Goal: Task Accomplishment & Management: Complete application form

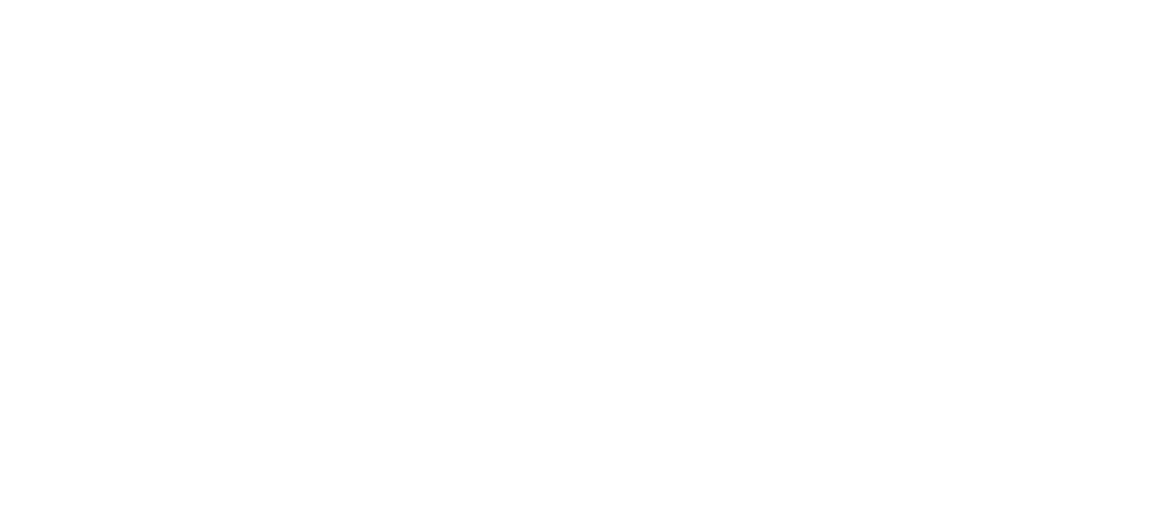
select select "Song"
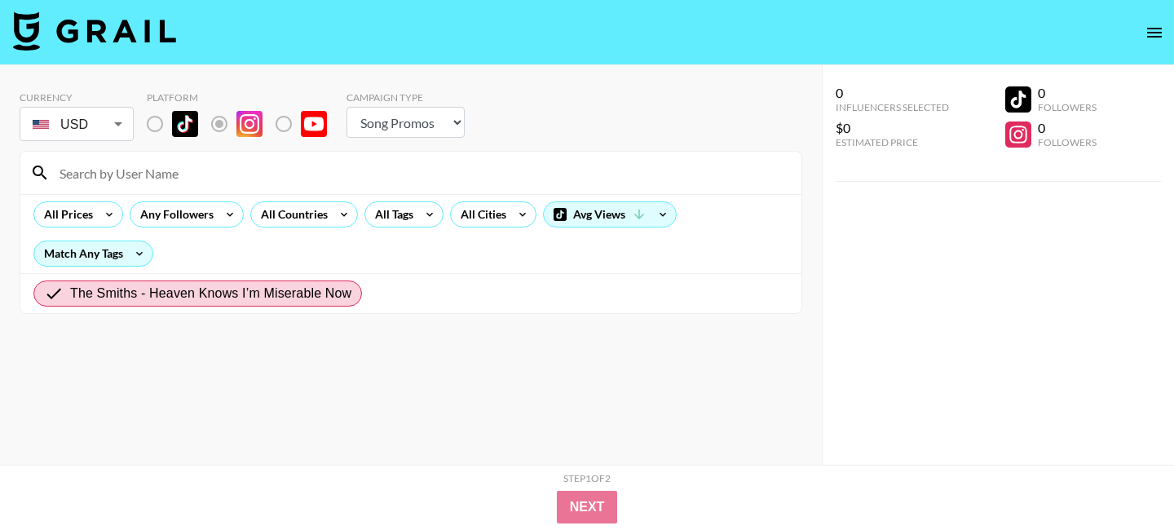
radio input "true"
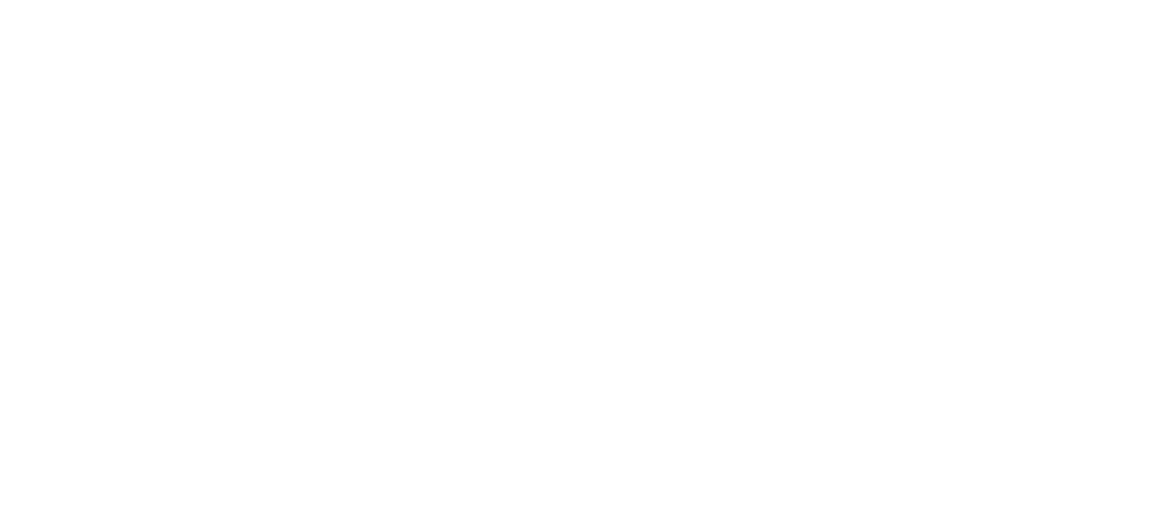
select select "Song"
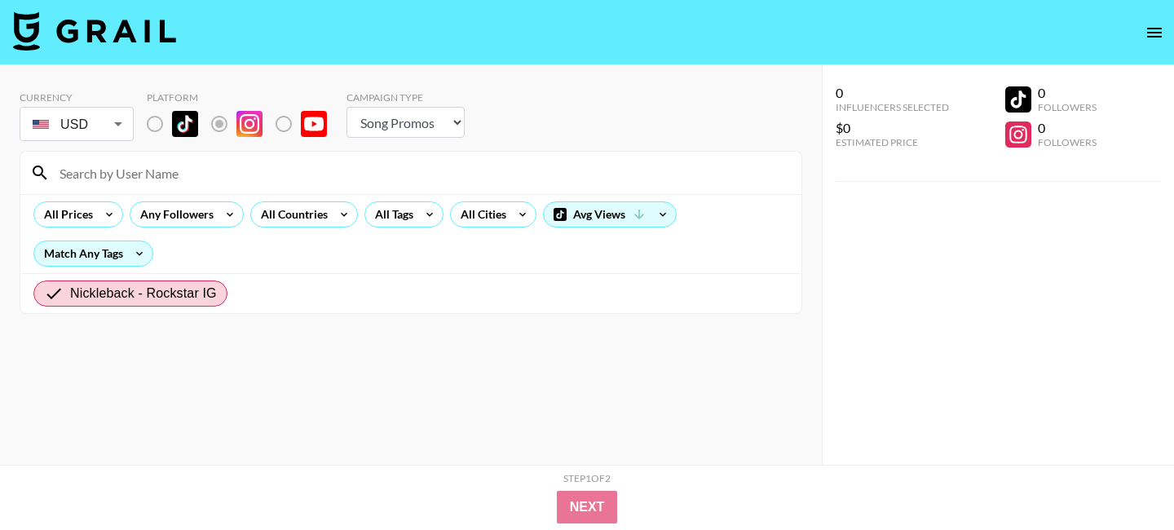
radio input "true"
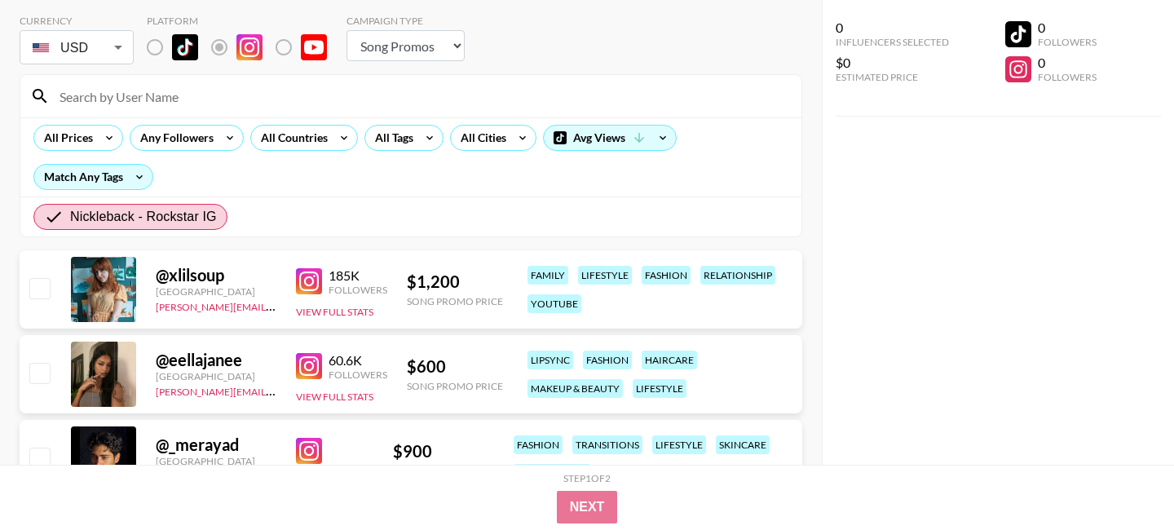
scroll to position [86, 0]
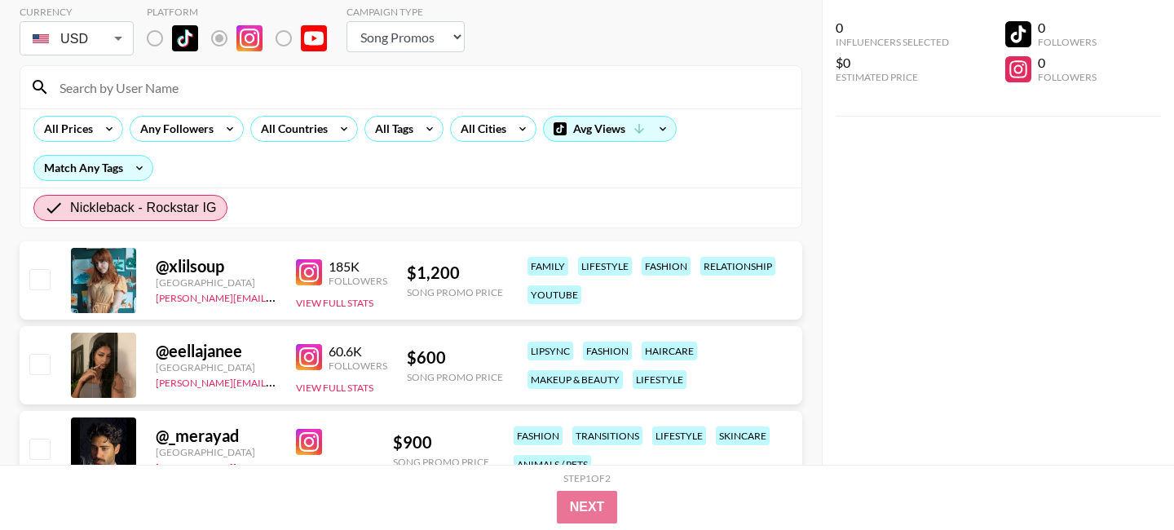
click at [44, 285] on input "checkbox" at bounding box center [39, 279] width 20 height 20
checkbox input "true"
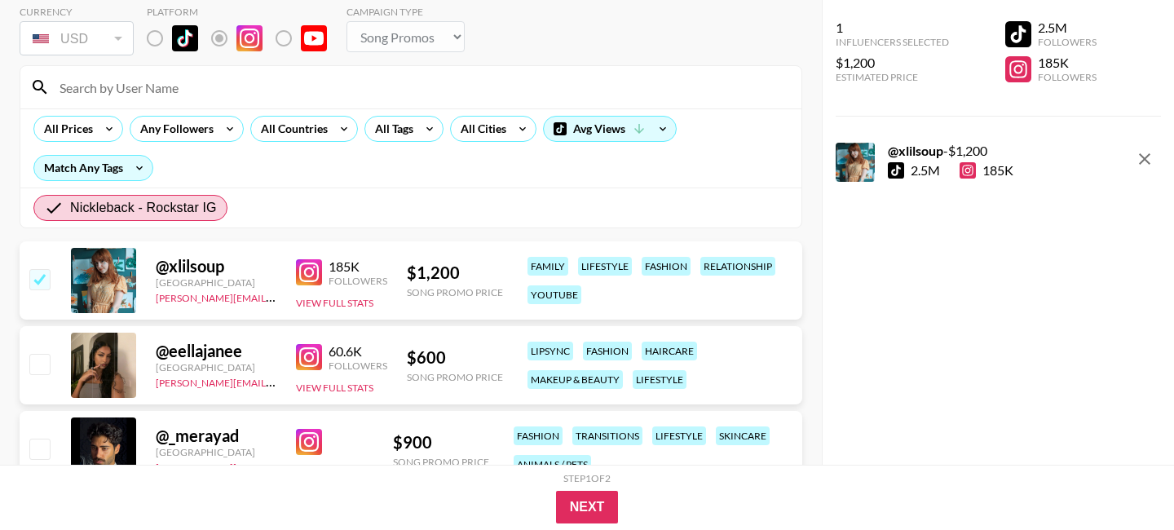
click at [45, 354] on input "checkbox" at bounding box center [39, 364] width 20 height 20
checkbox input "true"
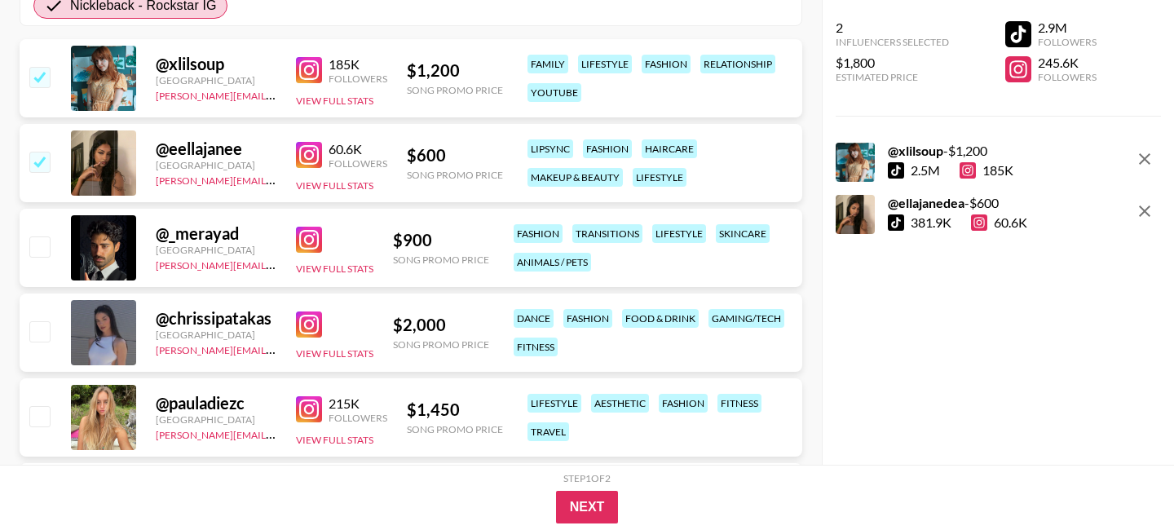
scroll to position [304, 0]
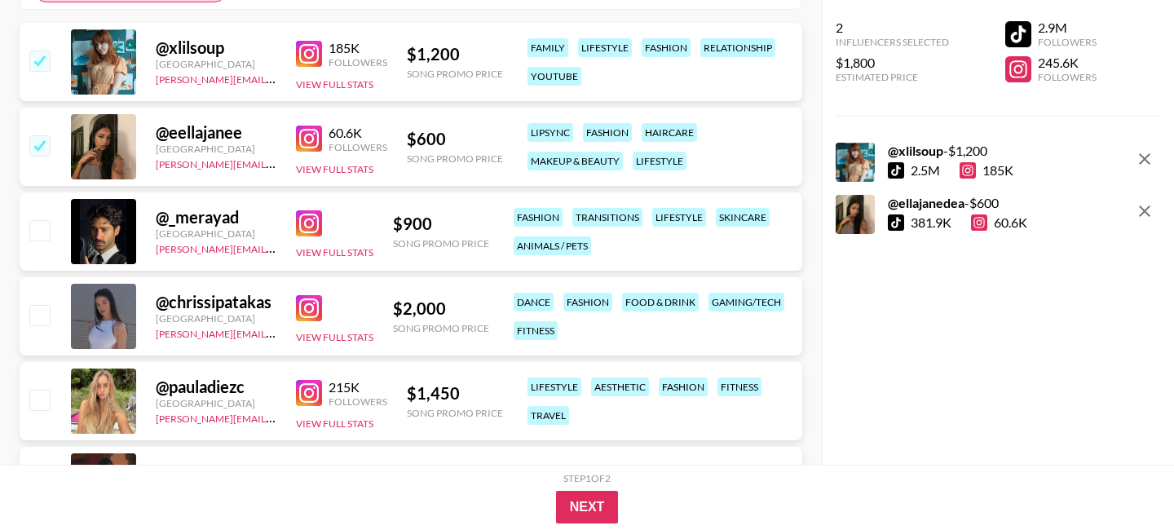
click at [41, 312] on input "checkbox" at bounding box center [39, 315] width 20 height 20
checkbox input "true"
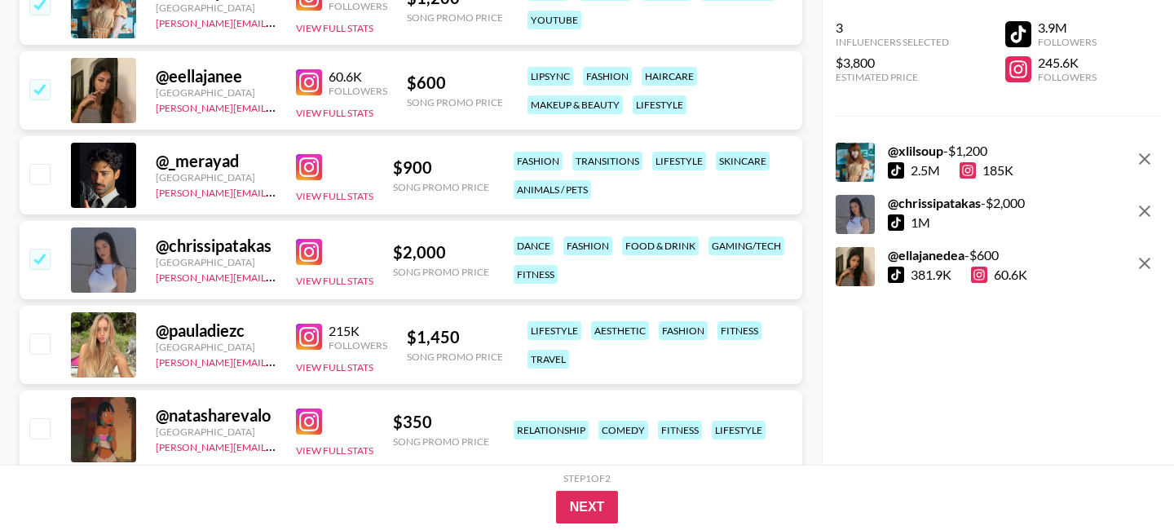
scroll to position [362, 0]
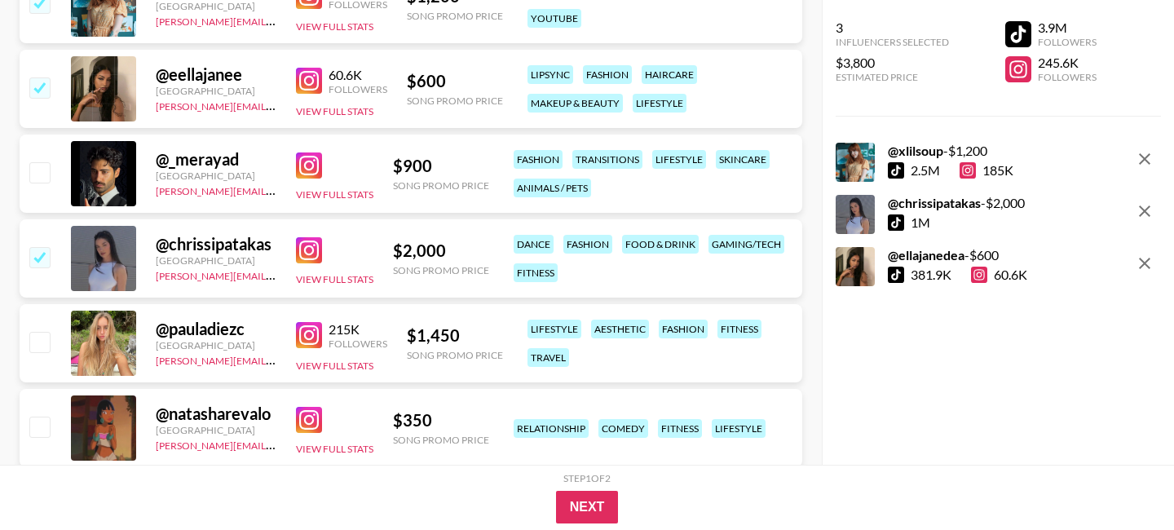
click at [44, 349] on input "checkbox" at bounding box center [39, 342] width 20 height 20
checkbox input "true"
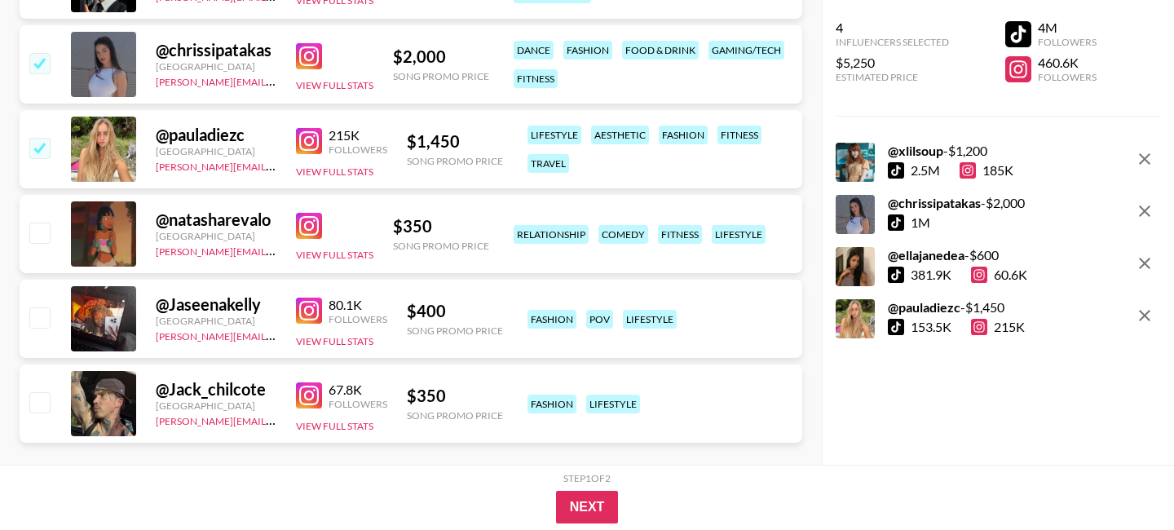
scroll to position [559, 0]
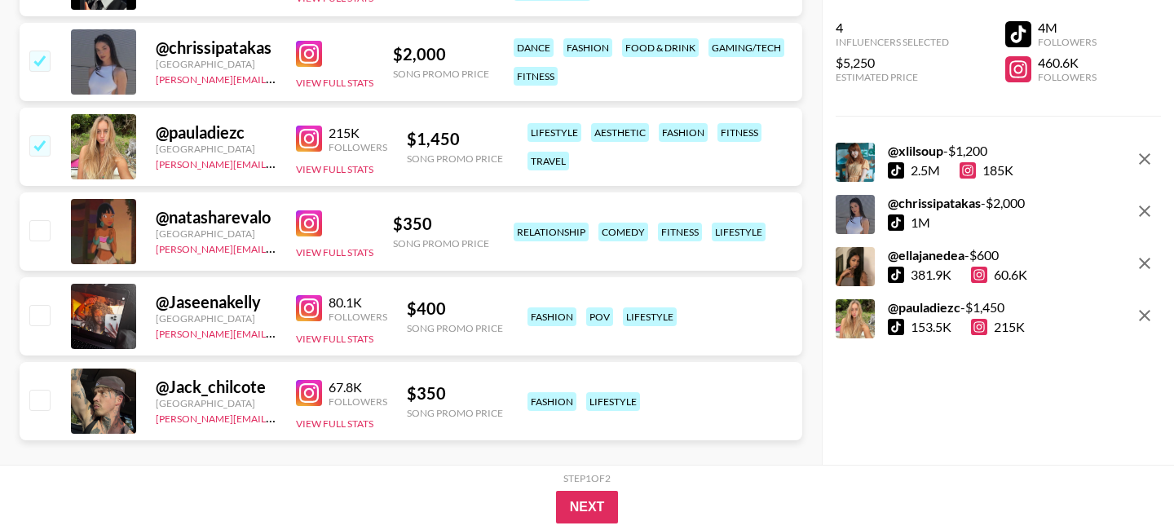
click at [41, 308] on input "checkbox" at bounding box center [39, 315] width 20 height 20
checkbox input "true"
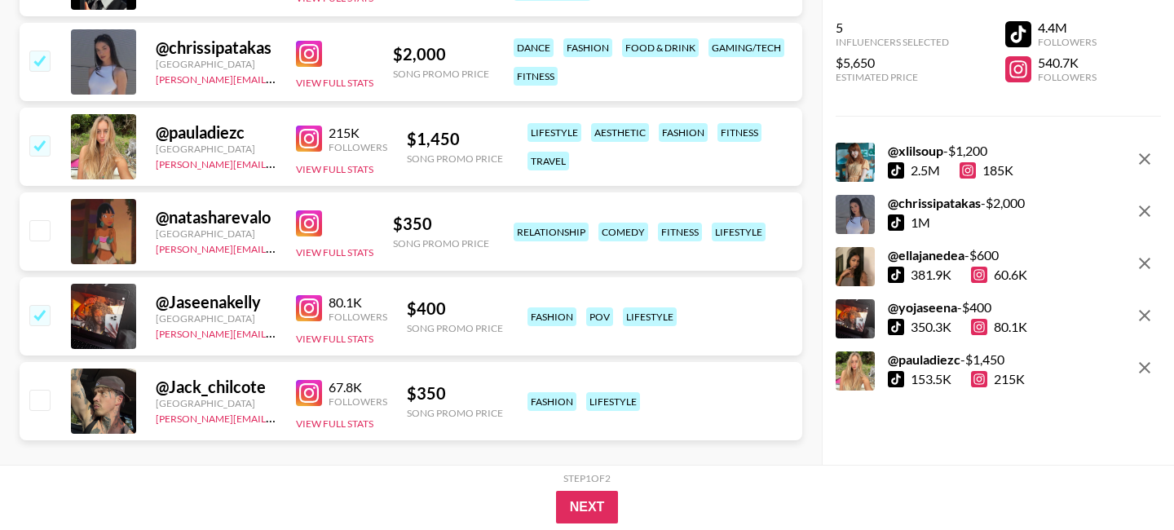
click at [39, 402] on input "checkbox" at bounding box center [39, 400] width 20 height 20
checkbox input "true"
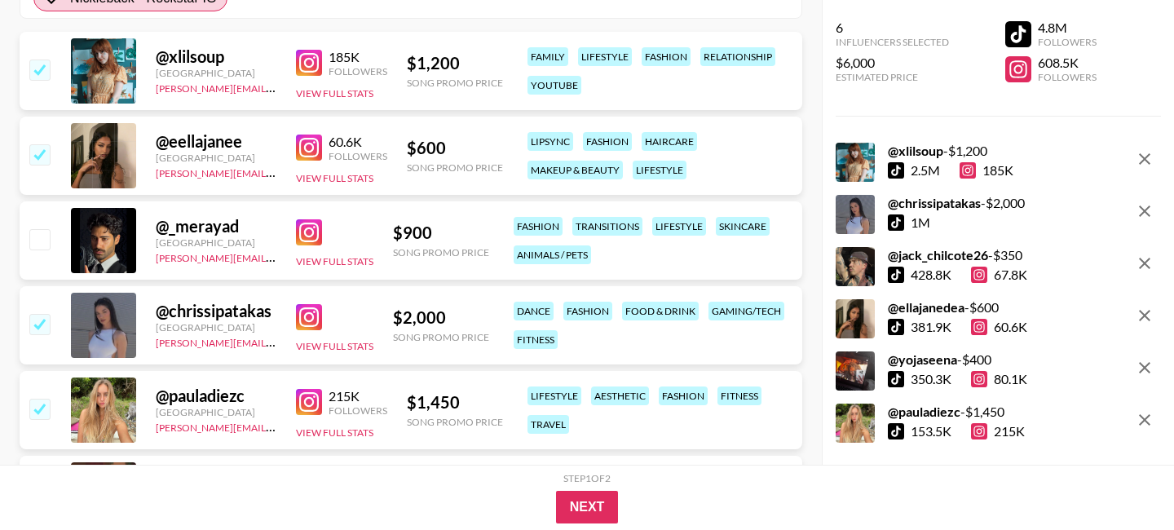
scroll to position [0, 0]
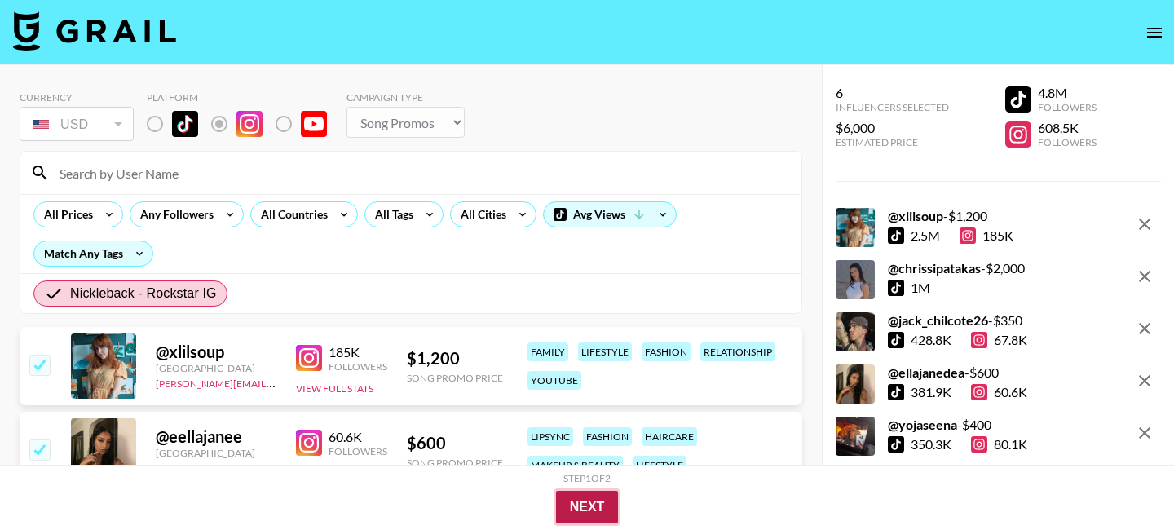
click at [585, 502] on button "Next" at bounding box center [587, 507] width 63 height 33
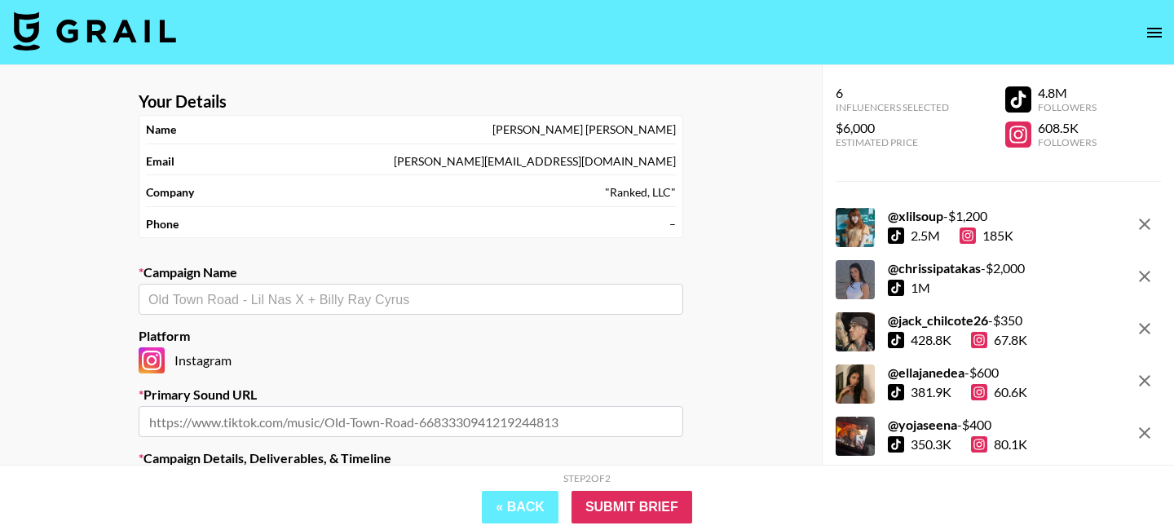
click at [646, 236] on div "Phone –" at bounding box center [411, 224] width 530 height 28
click at [646, 226] on div "Phone –" at bounding box center [411, 224] width 530 height 28
click at [646, 225] on div "Phone –" at bounding box center [411, 224] width 530 height 28
click at [685, 224] on section "Your Details Name [PERSON_NAME] Email [PERSON_NAME][EMAIL_ADDRESS][DOMAIN_NAME]…" at bounding box center [411, 412] width 571 height 669
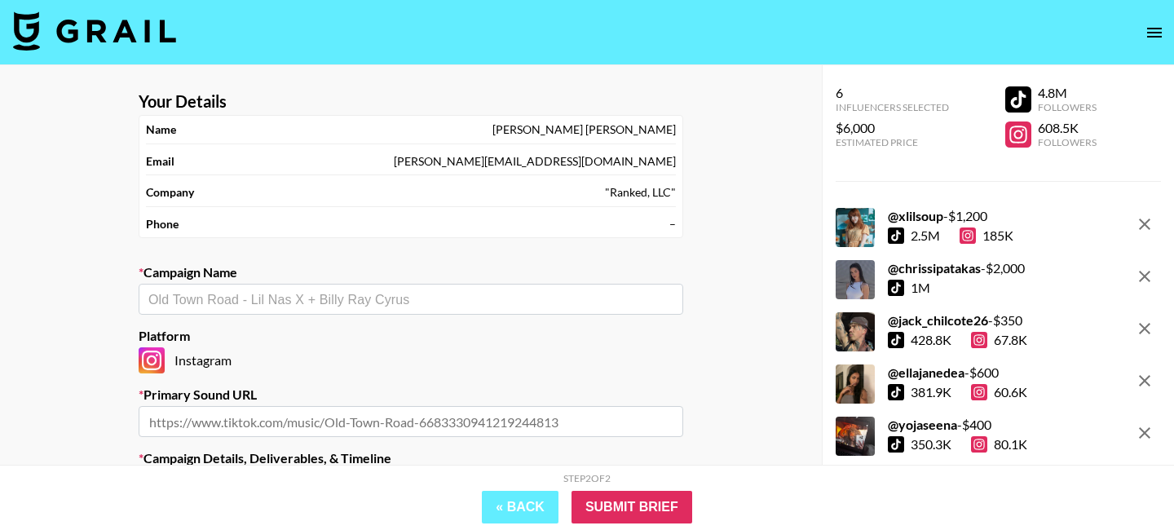
click at [1154, 30] on icon "open drawer" at bounding box center [1155, 33] width 20 height 20
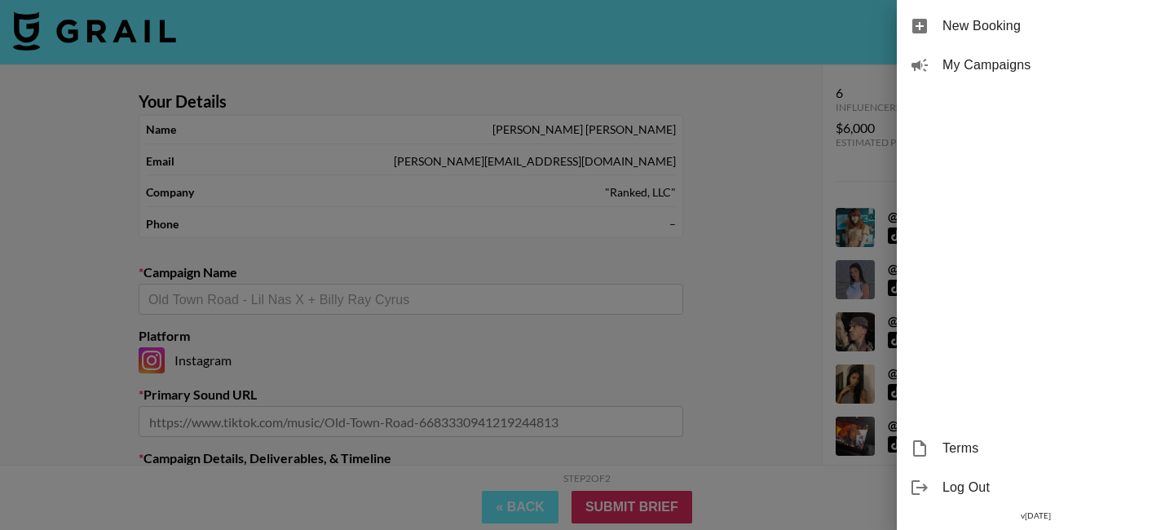
click at [573, 353] on div at bounding box center [587, 265] width 1174 height 530
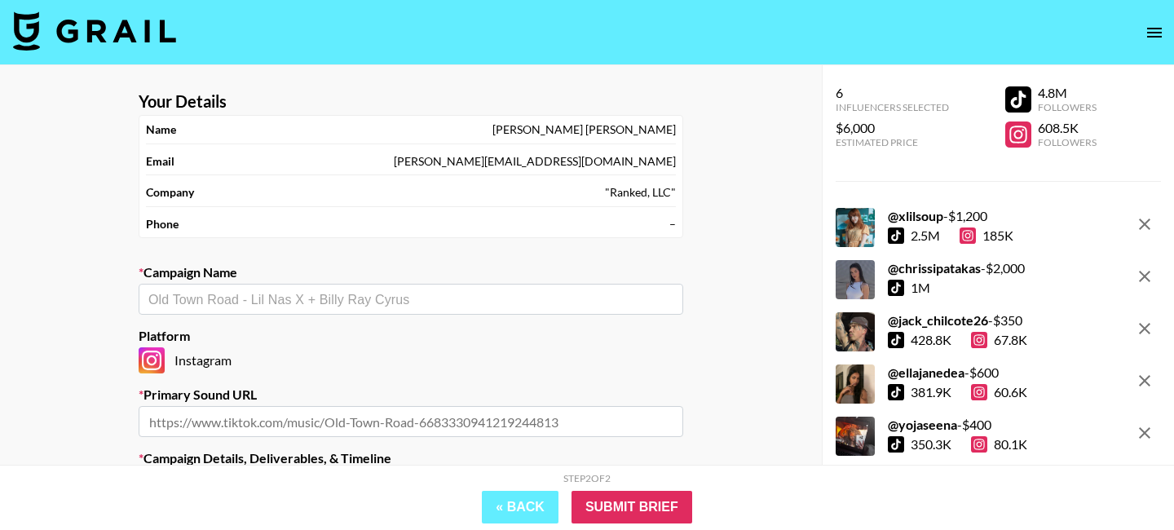
click at [481, 301] on input "text" at bounding box center [410, 299] width 525 height 19
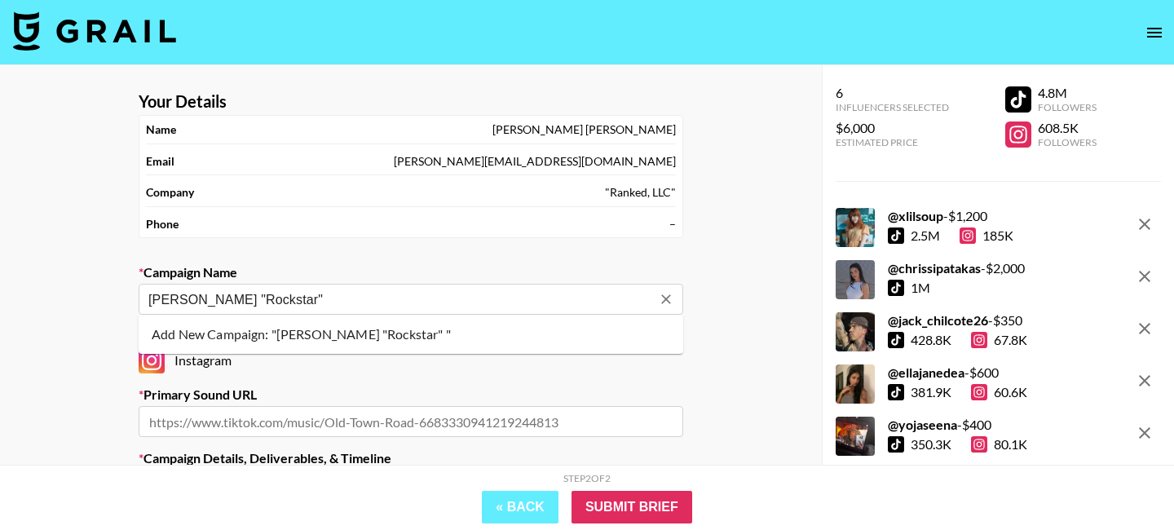
type input "[PERSON_NAME] "Rockstar""
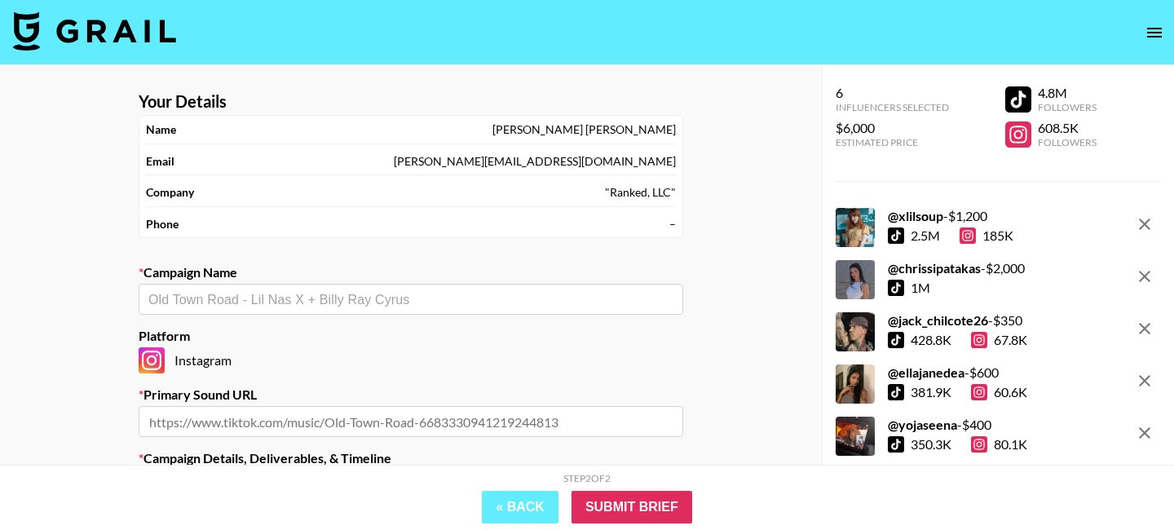
scroll to position [3, 0]
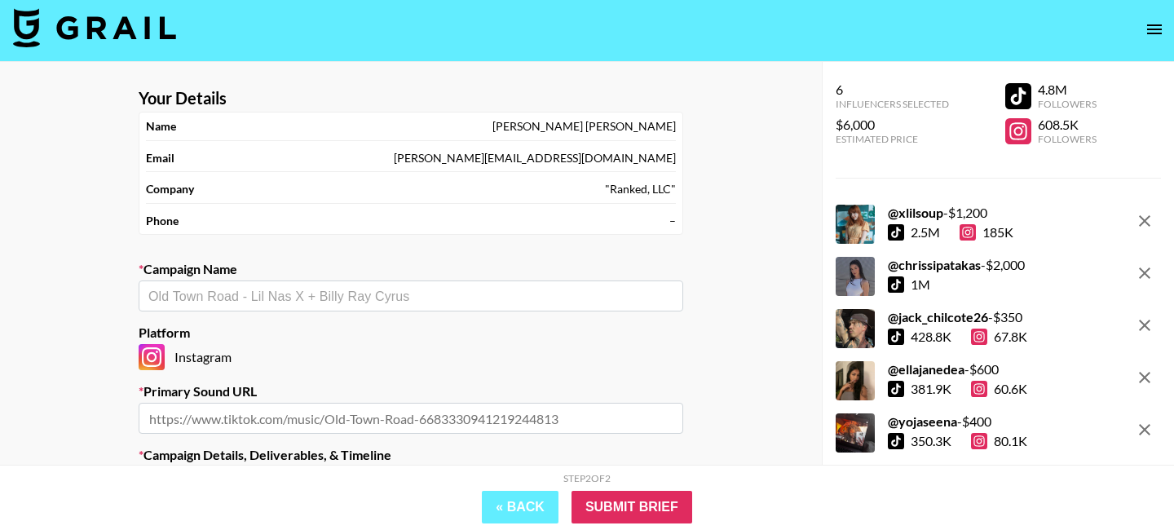
paste input "[Rhino] [PERSON_NAME] "Rockstar""
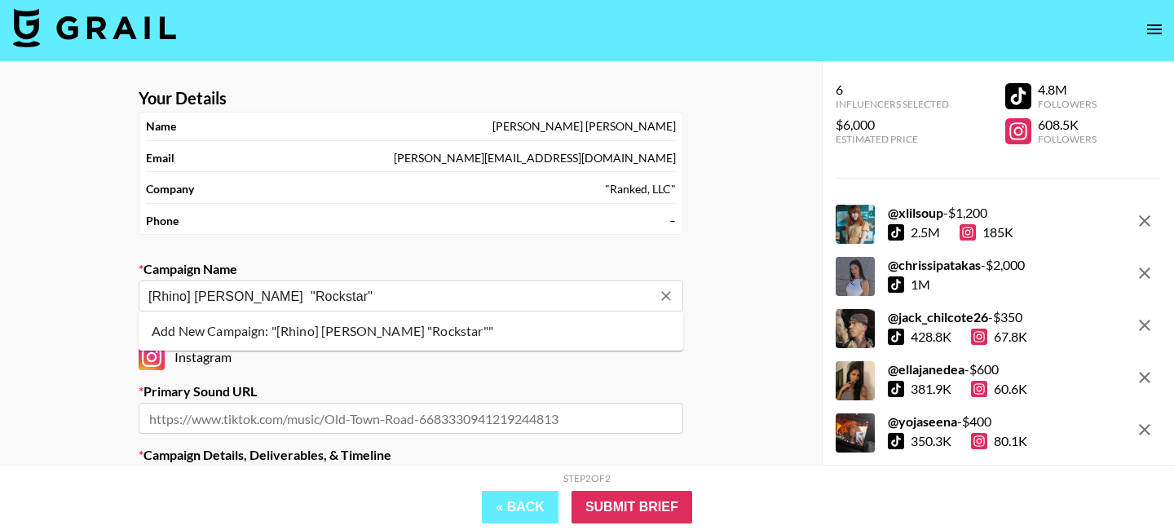
drag, startPoint x: 192, startPoint y: 298, endPoint x: 77, endPoint y: 286, distance: 115.6
click at [91, 289] on div "Your Details Name [PERSON_NAME] Email [PERSON_NAME][EMAIL_ADDRESS][DOMAIN_NAME]…" at bounding box center [411, 422] width 822 height 721
click at [242, 344] on ul "Add New Campaign: "[PERSON_NAME] "Rockstar""" at bounding box center [411, 331] width 545 height 39
click at [240, 334] on li "Add New Campaign: "[PERSON_NAME] "Rockstar""" at bounding box center [411, 331] width 545 height 26
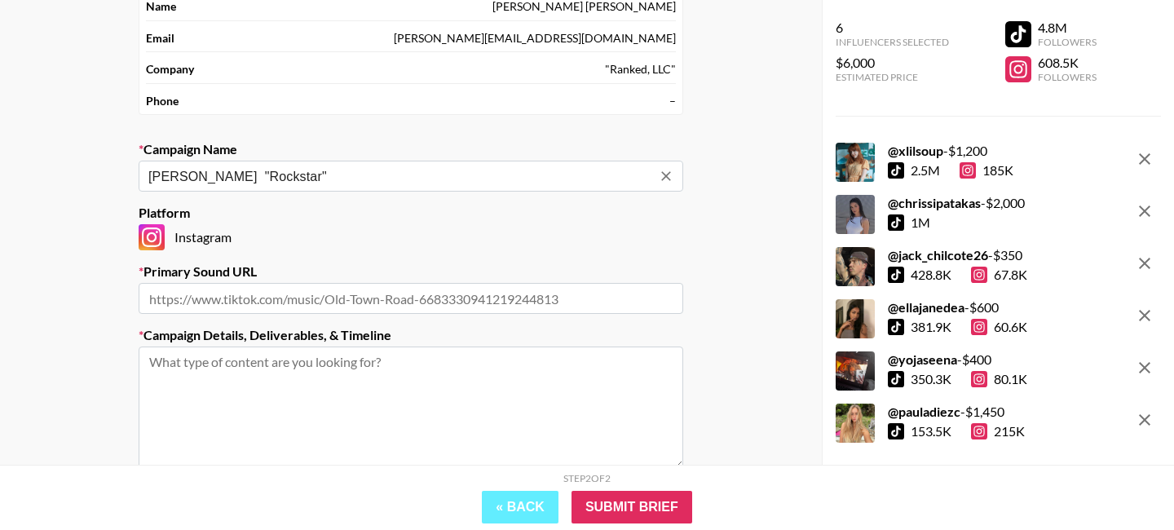
scroll to position [124, 0]
type input "[PERSON_NAME] "Rockstar""
click at [322, 298] on input "text" at bounding box center [411, 297] width 545 height 31
paste input "[URL][DOMAIN_NAME]"
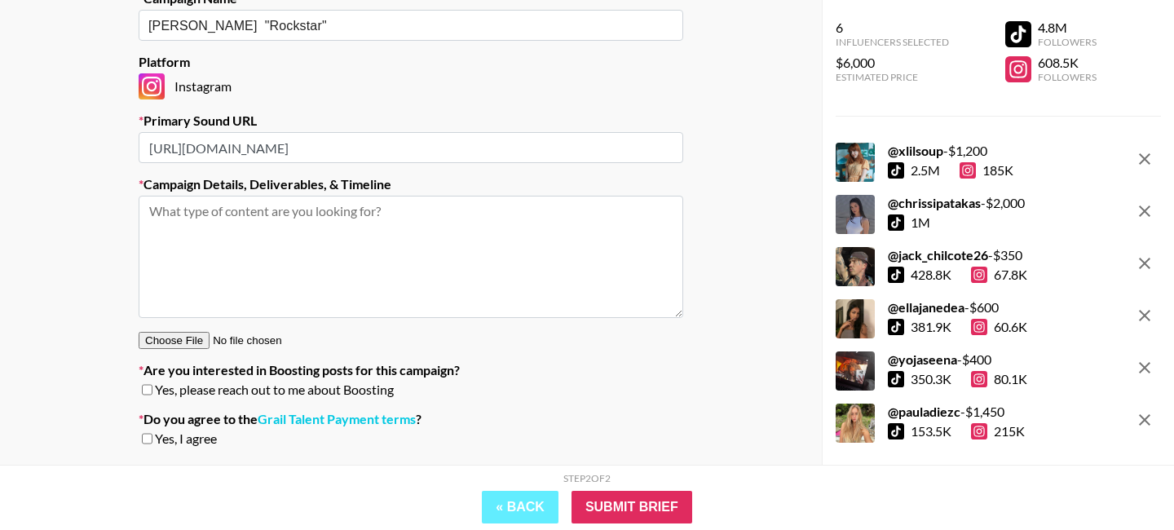
scroll to position [321, 0]
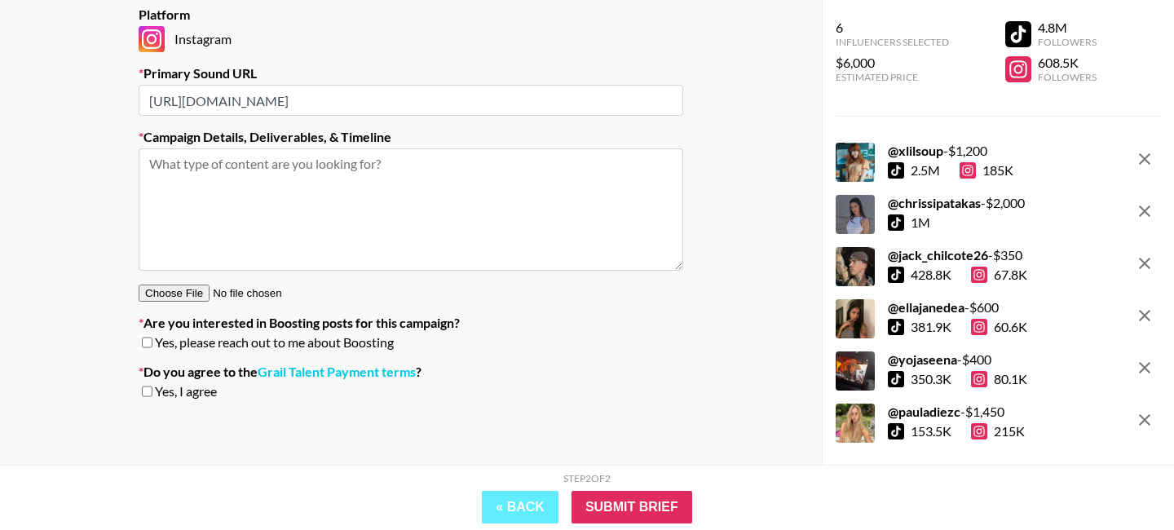
type input "[URL][DOMAIN_NAME]"
click at [151, 391] on input "checkbox" at bounding box center [147, 391] width 11 height 11
checkbox input "true"
click at [153, 342] on div "Yes, please reach out to me about Boosting" at bounding box center [411, 342] width 545 height 16
click at [312, 193] on textarea at bounding box center [411, 209] width 545 height 122
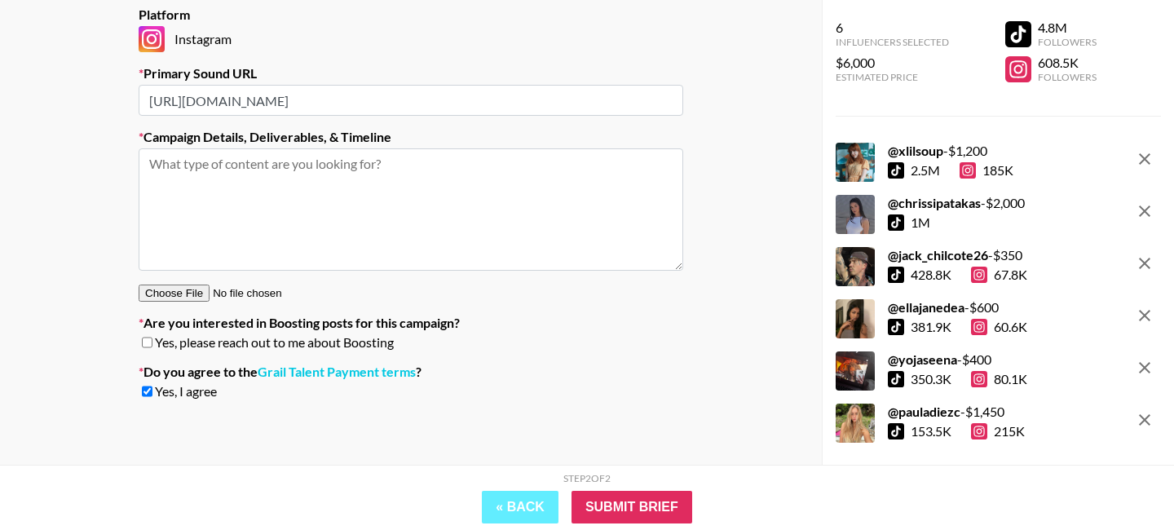
click at [314, 214] on textarea at bounding box center [411, 209] width 545 height 122
paste textarea "Option 1: Lip-sync trend. Ex: [URL][DOMAIN_NAME] Option 2: Comedic lip sync. Ex…"
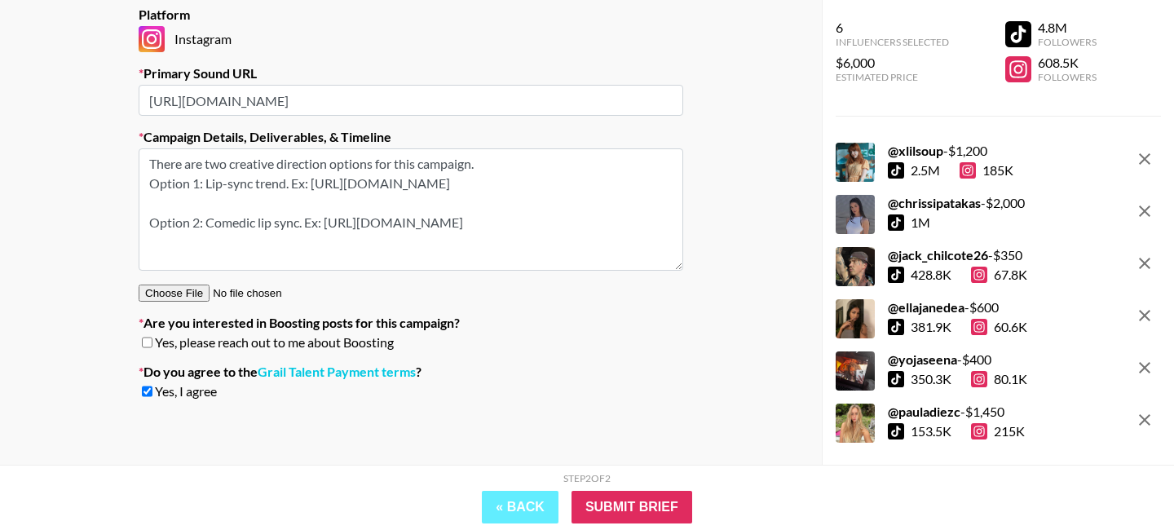
click at [285, 180] on textarea "There are two creative direction options for this campaign. Option 1: Lip-sync …" at bounding box center [411, 209] width 545 height 122
click at [283, 201] on textarea "There are two creative direction options for this campaign. Option 1: Lip-sync …" at bounding box center [411, 209] width 545 height 122
click at [596, 198] on textarea "There are two creative direction options for this campaign. Option 1: Lip-sync …" at bounding box center [411, 209] width 545 height 122
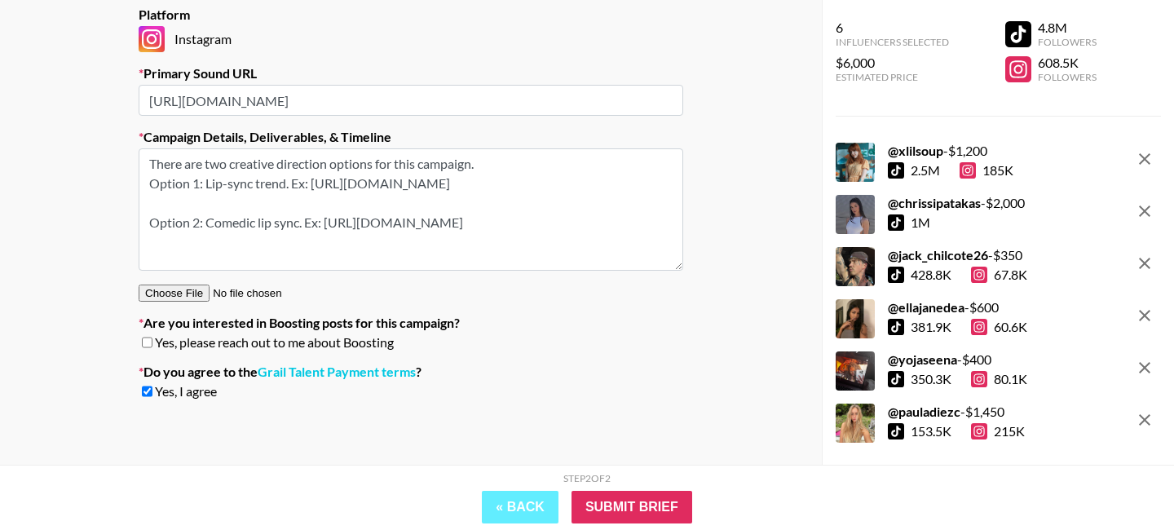
drag, startPoint x: 599, startPoint y: 201, endPoint x: 113, endPoint y: 200, distance: 486.0
click at [114, 201] on div "Your Details Name [PERSON_NAME] Email [PERSON_NAME][EMAIL_ADDRESS][DOMAIN_NAME]…" at bounding box center [411, 104] width 822 height 721
click at [333, 200] on textarea "There are two creative direction options for this campaign. Option 1: Lip-sync …" at bounding box center [411, 209] width 545 height 122
click at [288, 183] on textarea "There are two creative direction options for this campaign. Option 1: Lip-sync …" at bounding box center [411, 209] width 545 height 122
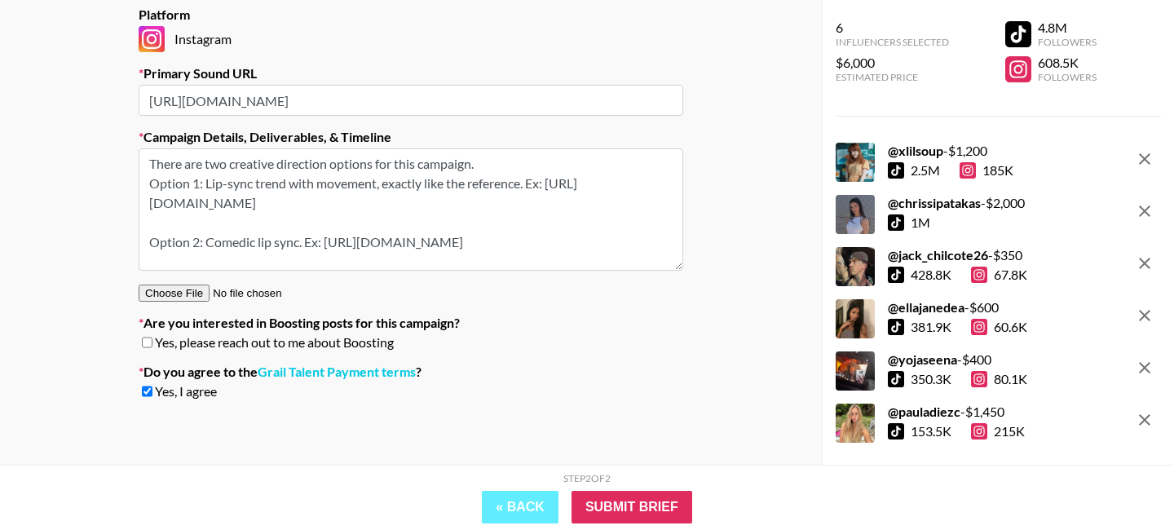
drag, startPoint x: 533, startPoint y: 184, endPoint x: 643, endPoint y: 182, distance: 110.9
click at [625, 183] on textarea "There are two creative direction options for this campaign. Option 1: Lip-sync …" at bounding box center [411, 209] width 545 height 122
drag, startPoint x: 327, startPoint y: 243, endPoint x: 442, endPoint y: 283, distance: 121.7
click at [444, 283] on section "Your Details Name [PERSON_NAME] Email [PERSON_NAME][EMAIL_ADDRESS][DOMAIN_NAME]…" at bounding box center [411, 91] width 571 height 669
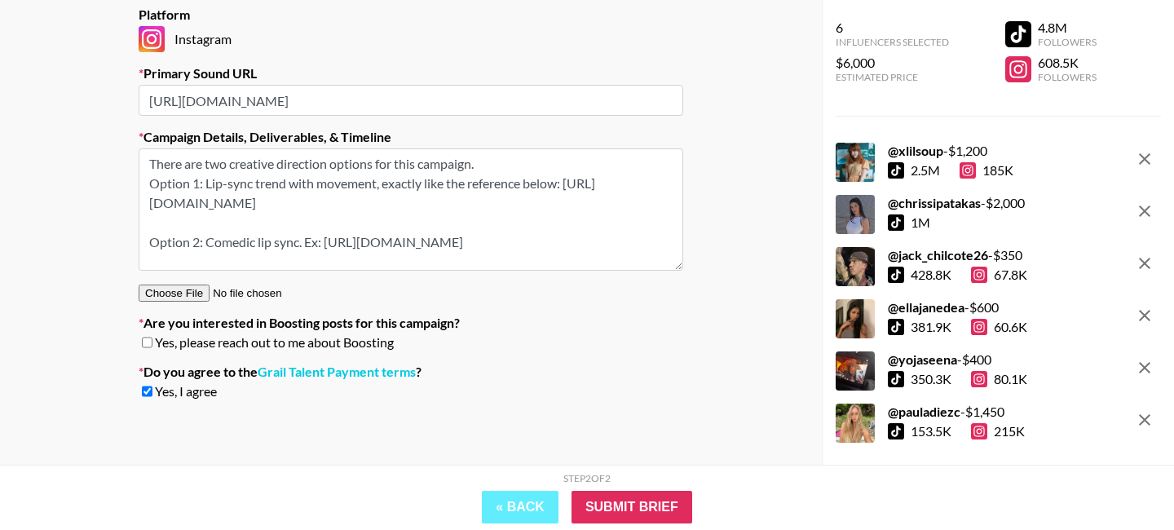
click at [255, 249] on textarea "There are two creative direction options for this campaign. Option 1: Lip-sync …" at bounding box center [411, 209] width 545 height 122
drag, startPoint x: 305, startPoint y: 234, endPoint x: 322, endPoint y: 232, distance: 17.3
click at [322, 232] on textarea "There are two creative direction options for this campaign. Option 1: Lip-sync …" at bounding box center [411, 209] width 545 height 122
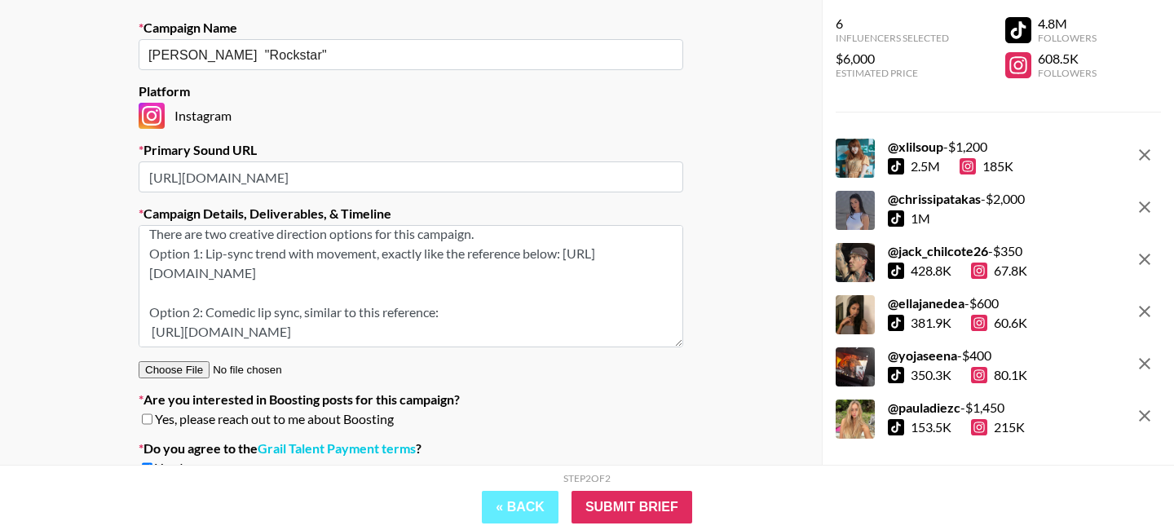
scroll to position [261, 0]
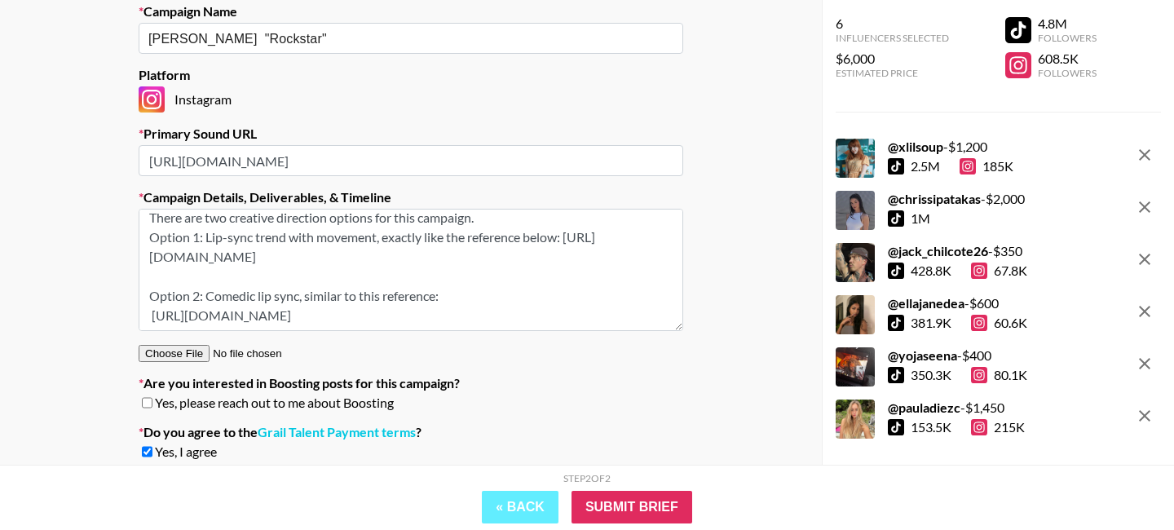
type textarea "There are two creative direction options for this campaign. Option 1: Lip-sync …"
click at [599, 506] on input "Submit Brief" at bounding box center [632, 507] width 121 height 33
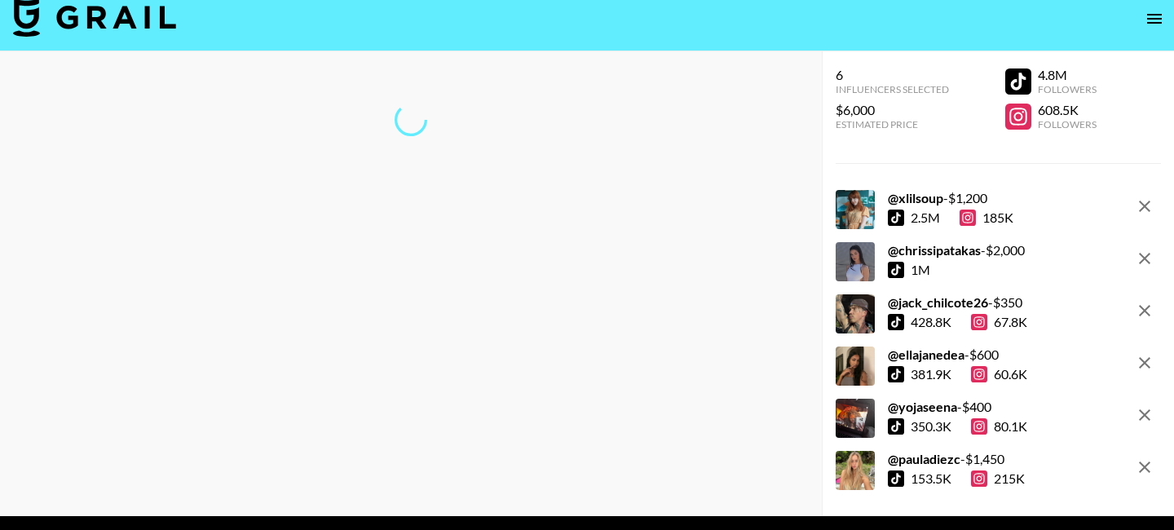
scroll to position [0, 0]
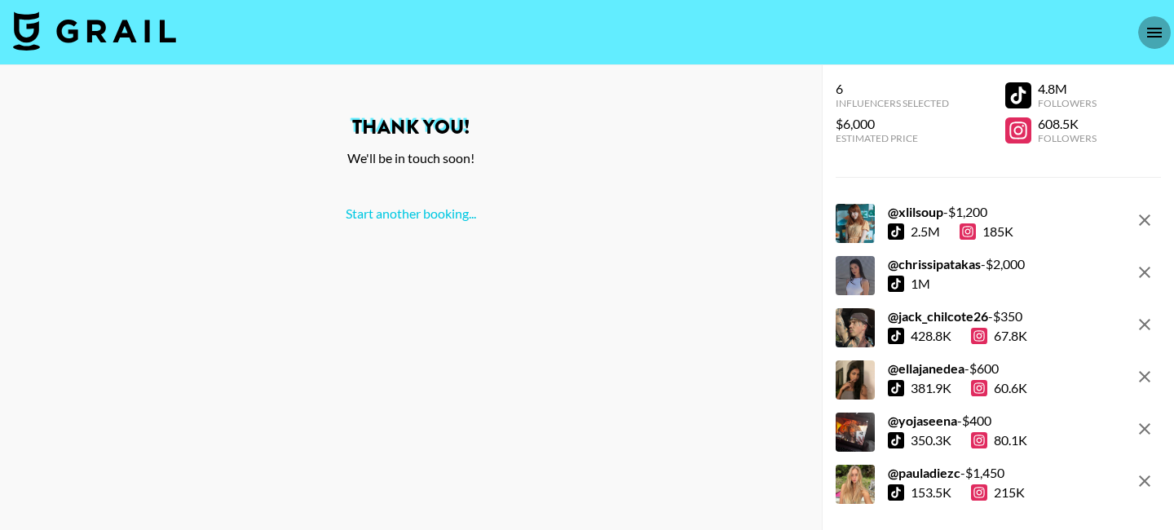
click at [1156, 26] on icon "open drawer" at bounding box center [1155, 33] width 20 height 20
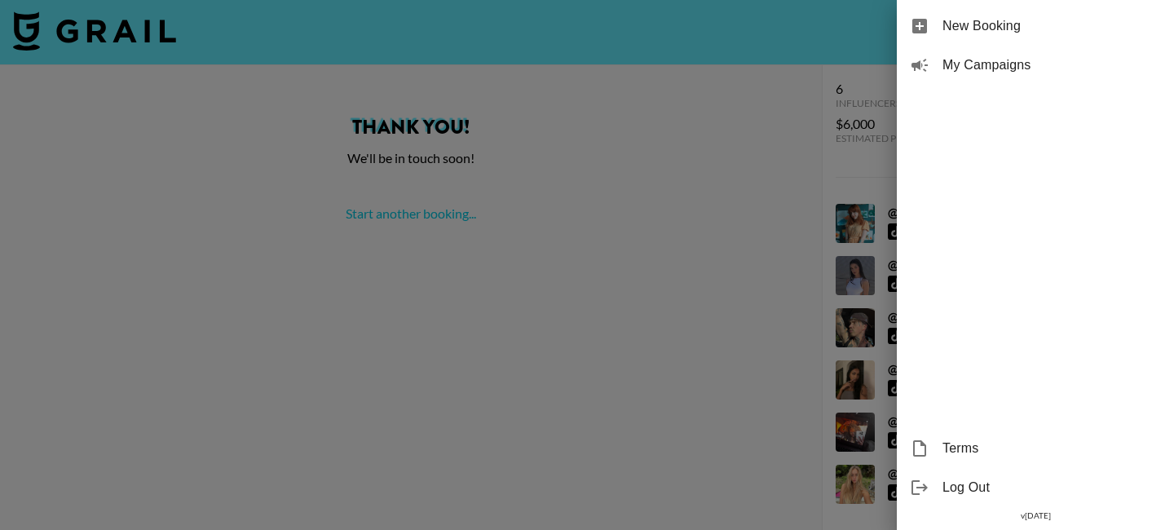
click at [1037, 76] on div "My Campaigns" at bounding box center [1035, 65] width 277 height 39
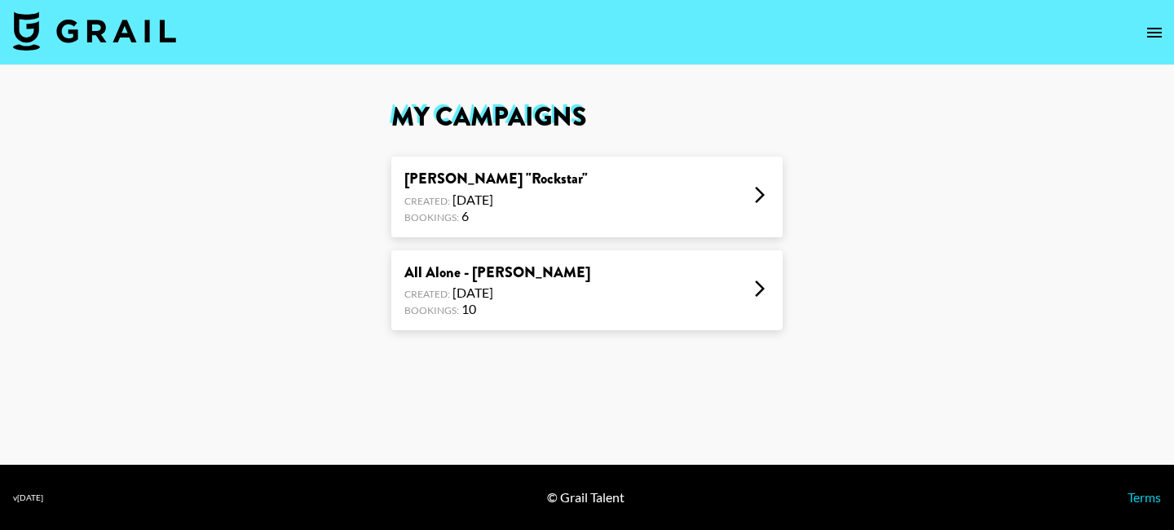
click at [639, 209] on div "[PERSON_NAME] "Rockstar" Created: [DATE] Bookings: 6" at bounding box center [586, 197] width 391 height 81
click at [1155, 37] on icon "open drawer" at bounding box center [1154, 33] width 15 height 10
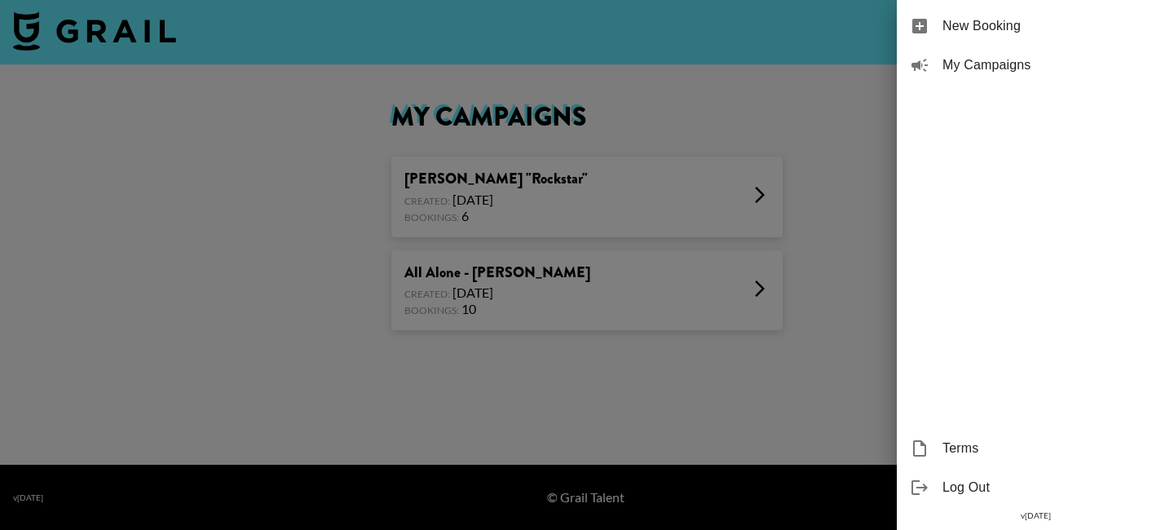
click at [745, 69] on div at bounding box center [587, 265] width 1174 height 530
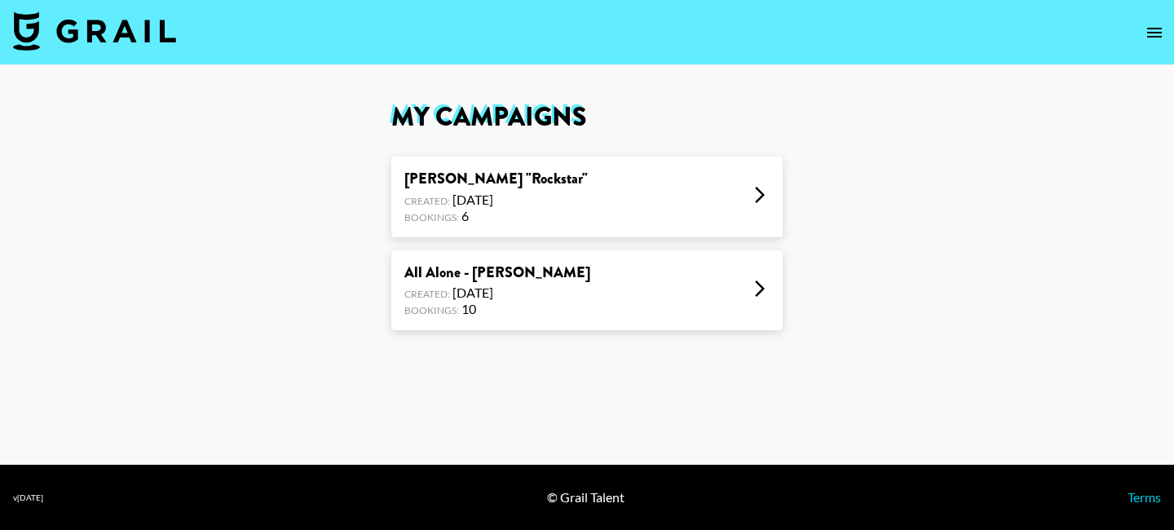
click at [146, 34] on img at bounding box center [94, 30] width 163 height 39
select select "Song"
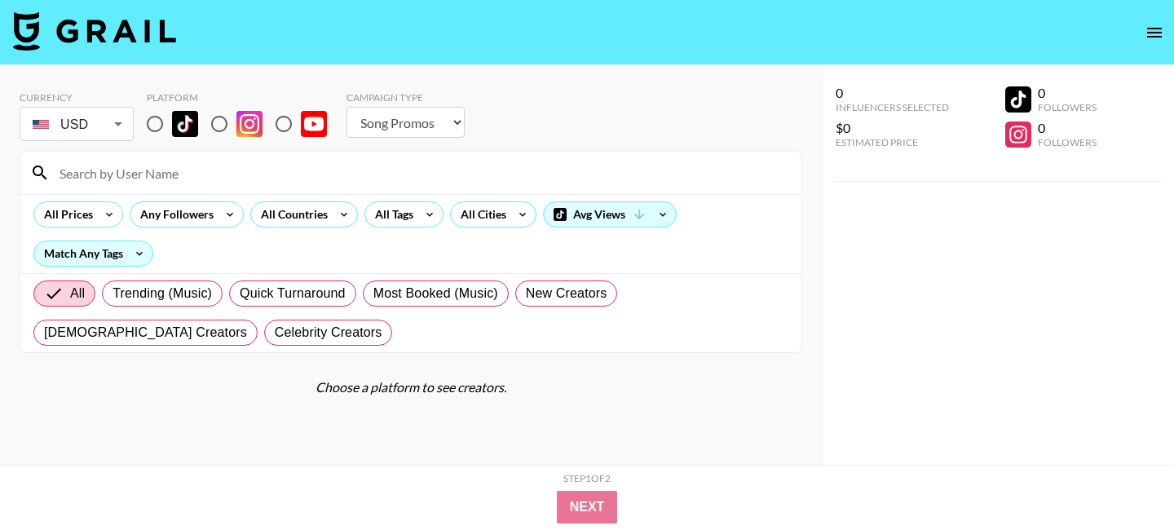
click at [1150, 36] on icon "open drawer" at bounding box center [1154, 33] width 15 height 10
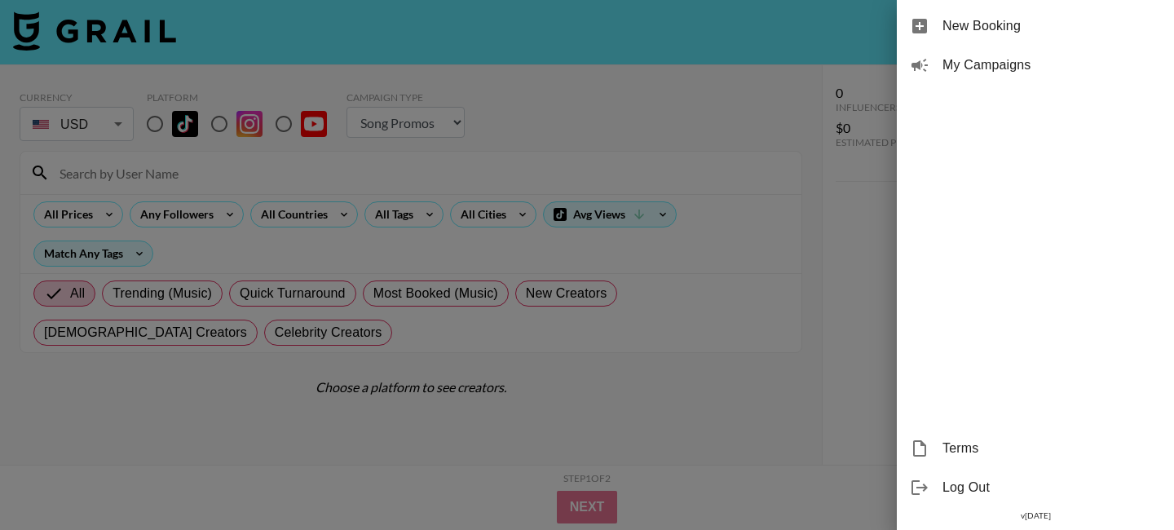
click at [836, 199] on div at bounding box center [587, 265] width 1174 height 530
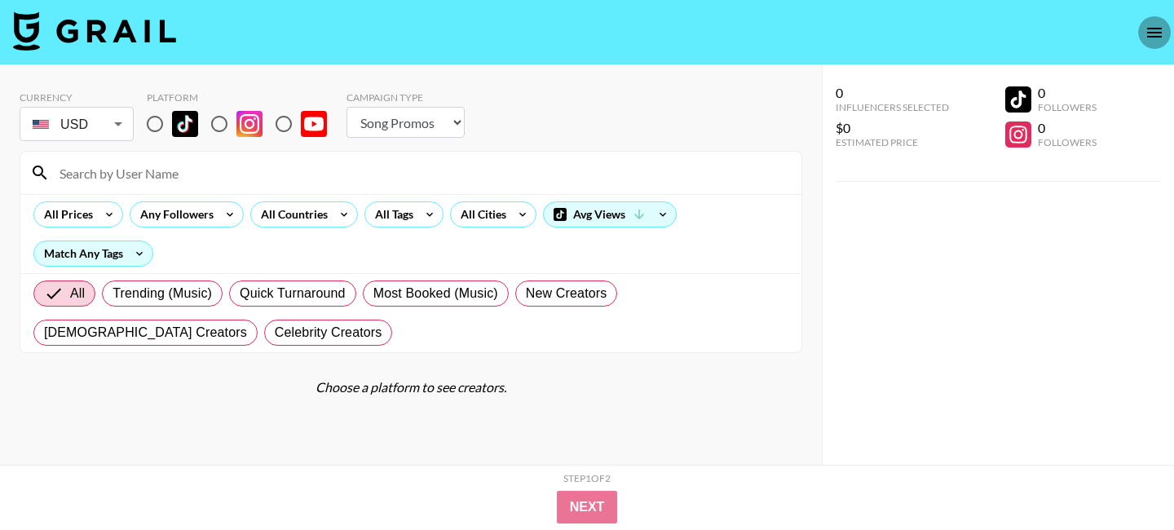
click at [1162, 29] on icon "open drawer" at bounding box center [1155, 33] width 20 height 20
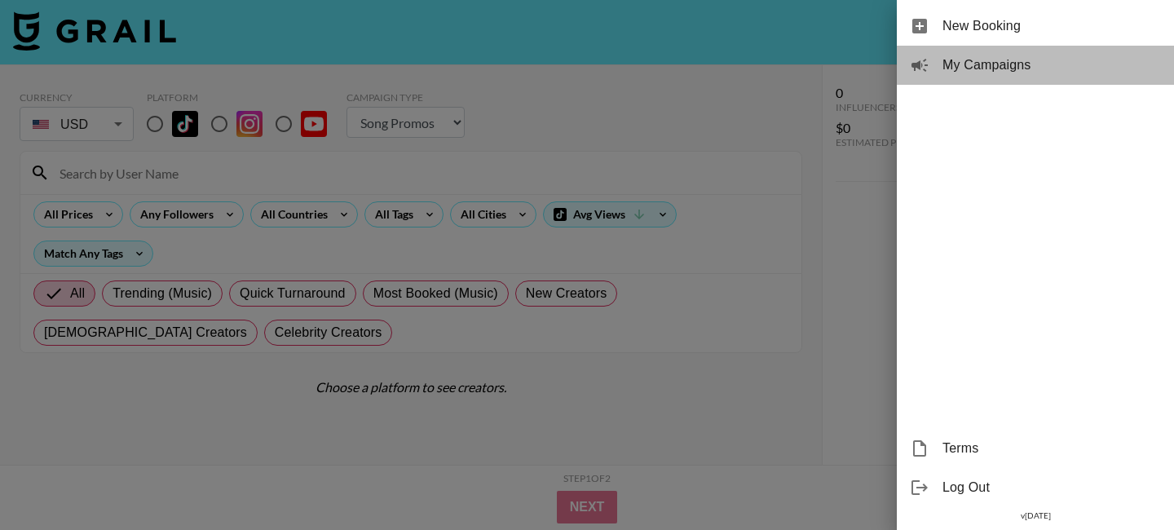
click at [1047, 55] on span "My Campaigns" at bounding box center [1052, 65] width 219 height 20
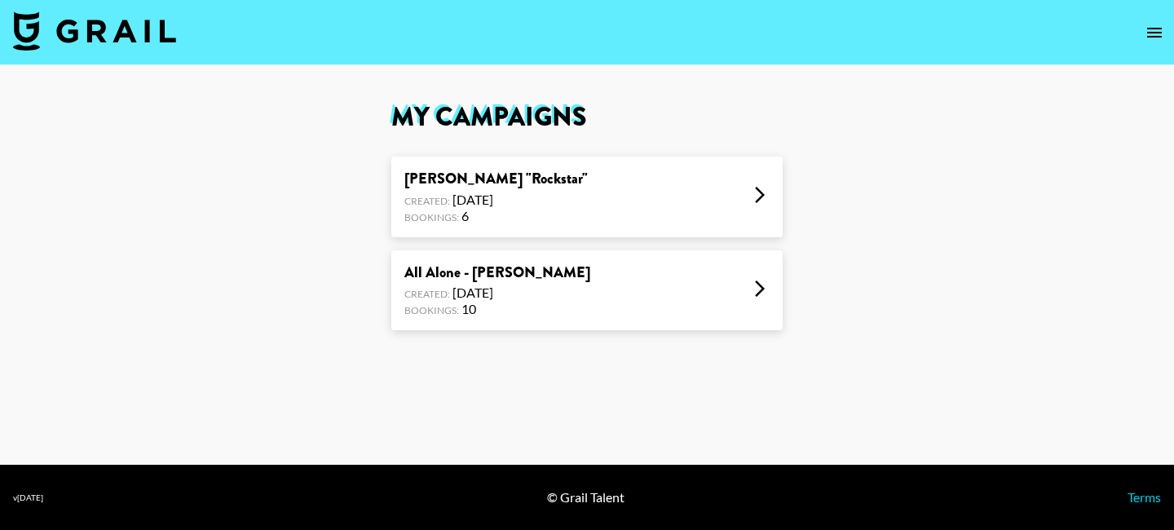
click at [652, 228] on div "[PERSON_NAME] "Rockstar" Created: [DATE] Bookings: 6" at bounding box center [586, 197] width 391 height 81
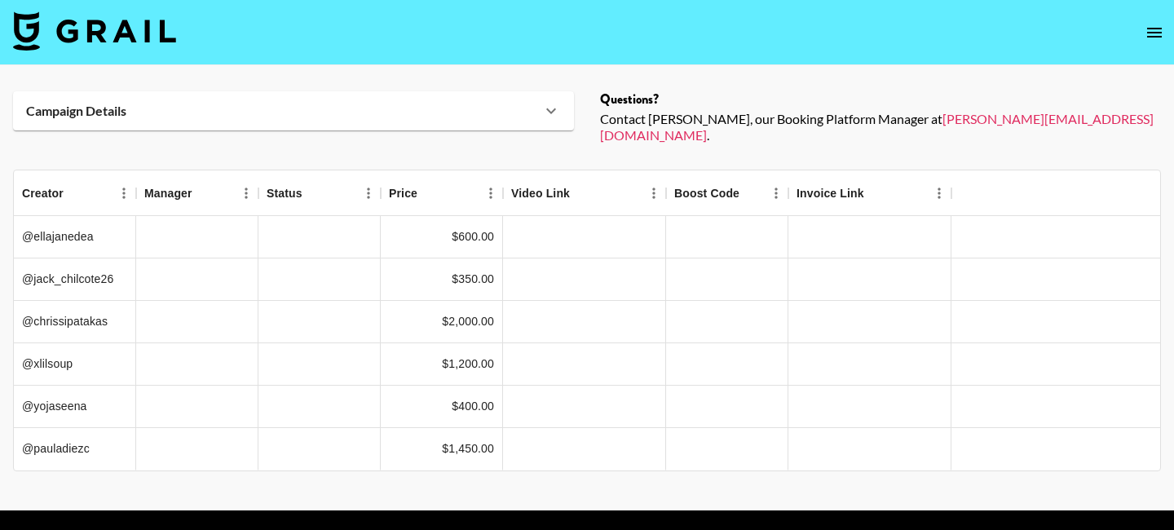
click at [477, 123] on div "Campaign Details" at bounding box center [293, 110] width 561 height 39
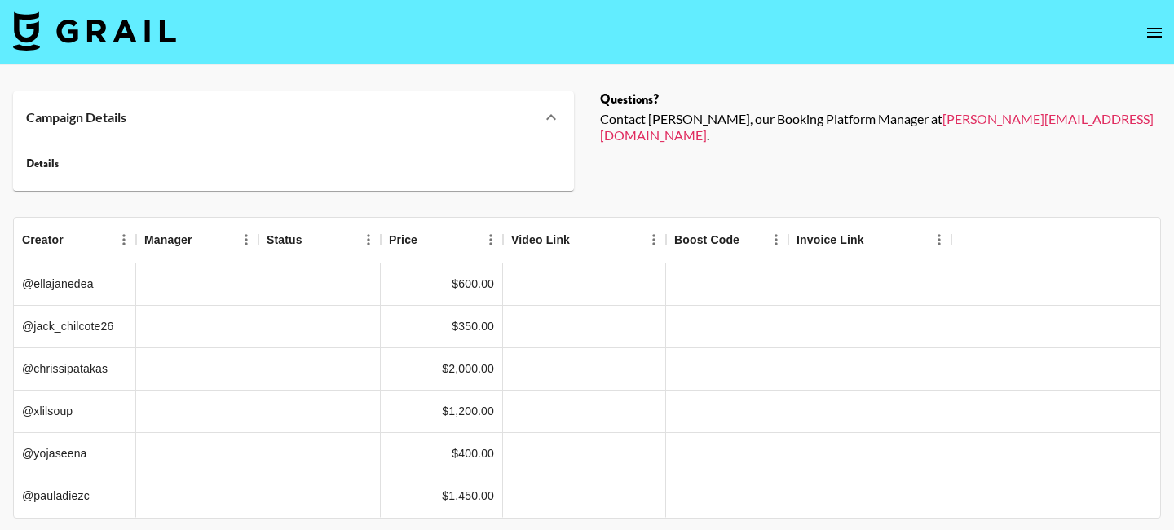
click at [118, 169] on div "Details" at bounding box center [235, 164] width 418 height 15
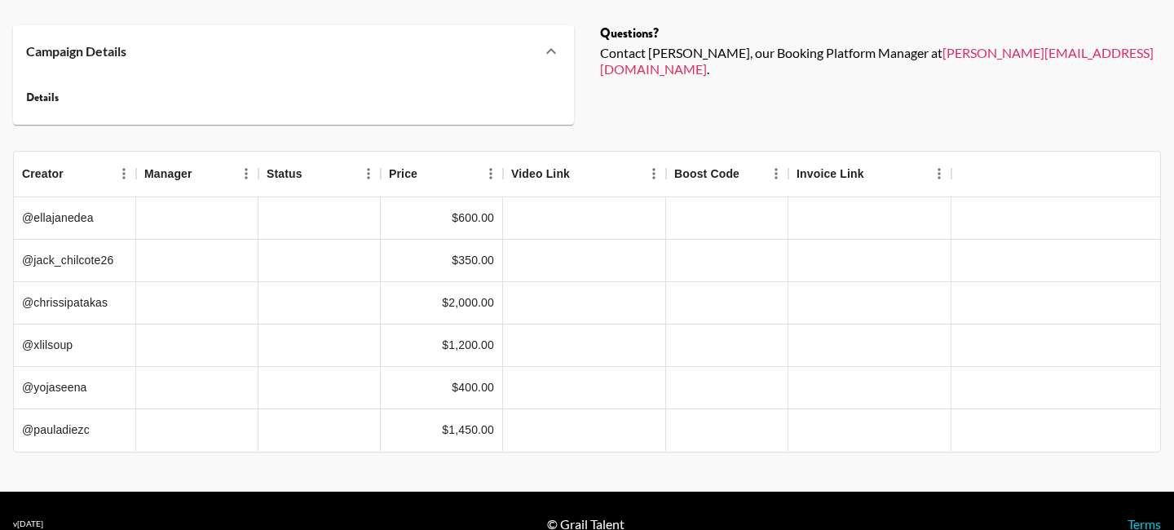
scroll to position [92, 0]
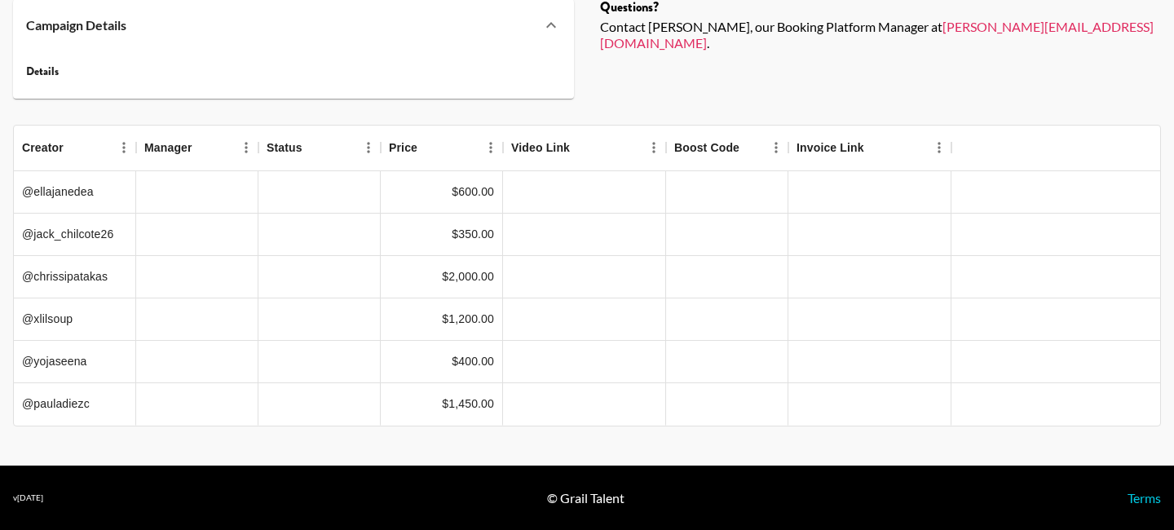
click at [935, 125] on div "Creator Manager Status Price Video Link Boost Code Invoice Link @ellajanedea $6…" at bounding box center [587, 276] width 1148 height 302
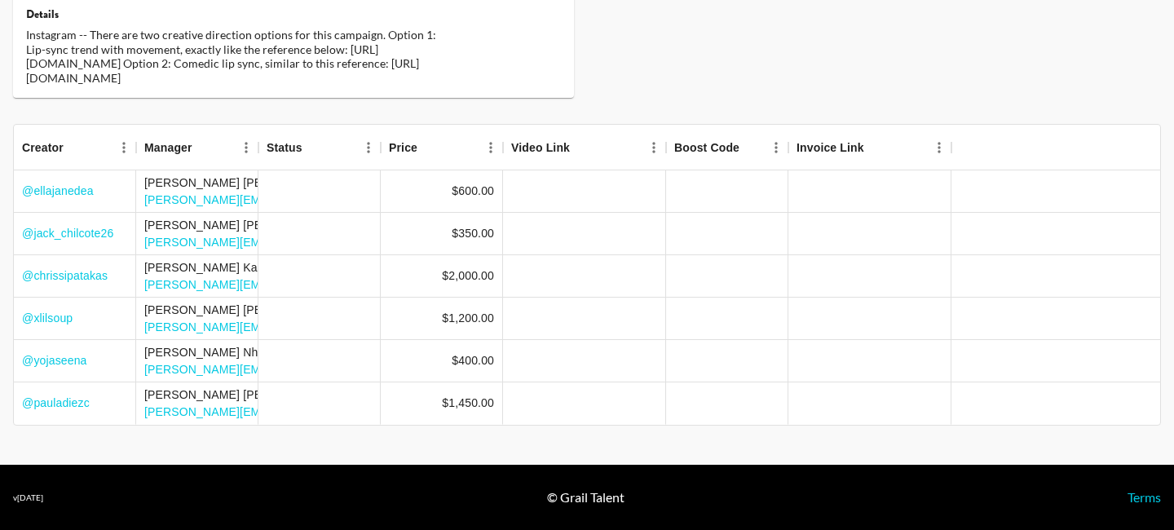
scroll to position [0, 0]
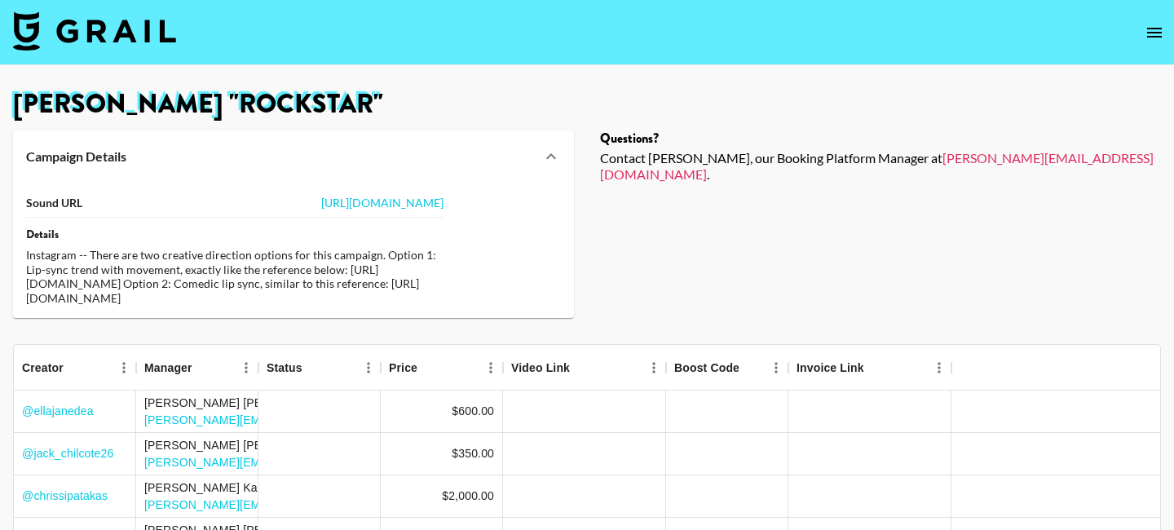
click at [407, 295] on div "Instagram -- There are two creative direction options for this campaign. Option…" at bounding box center [235, 276] width 418 height 57
click at [386, 295] on div "Instagram -- There are two creative direction options for this campaign. Option…" at bounding box center [235, 276] width 418 height 57
click at [386, 290] on div "Instagram -- There are two creative direction options for this campaign. Option…" at bounding box center [235, 276] width 418 height 57
click at [391, 283] on div "Instagram -- There are two creative direction options for this campaign. Option…" at bounding box center [235, 276] width 418 height 57
